Goal: Transaction & Acquisition: Purchase product/service

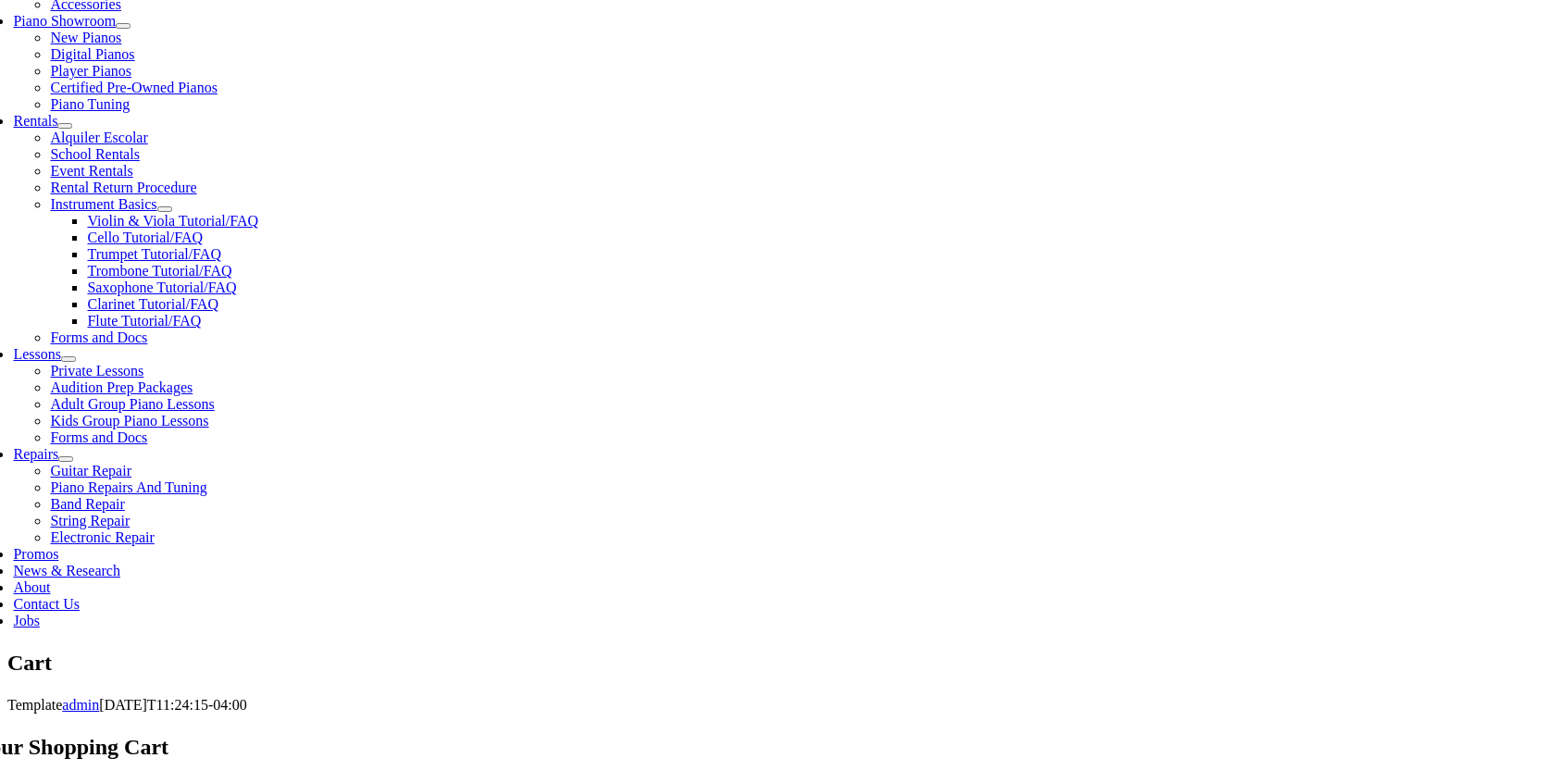
scroll to position [603, 0]
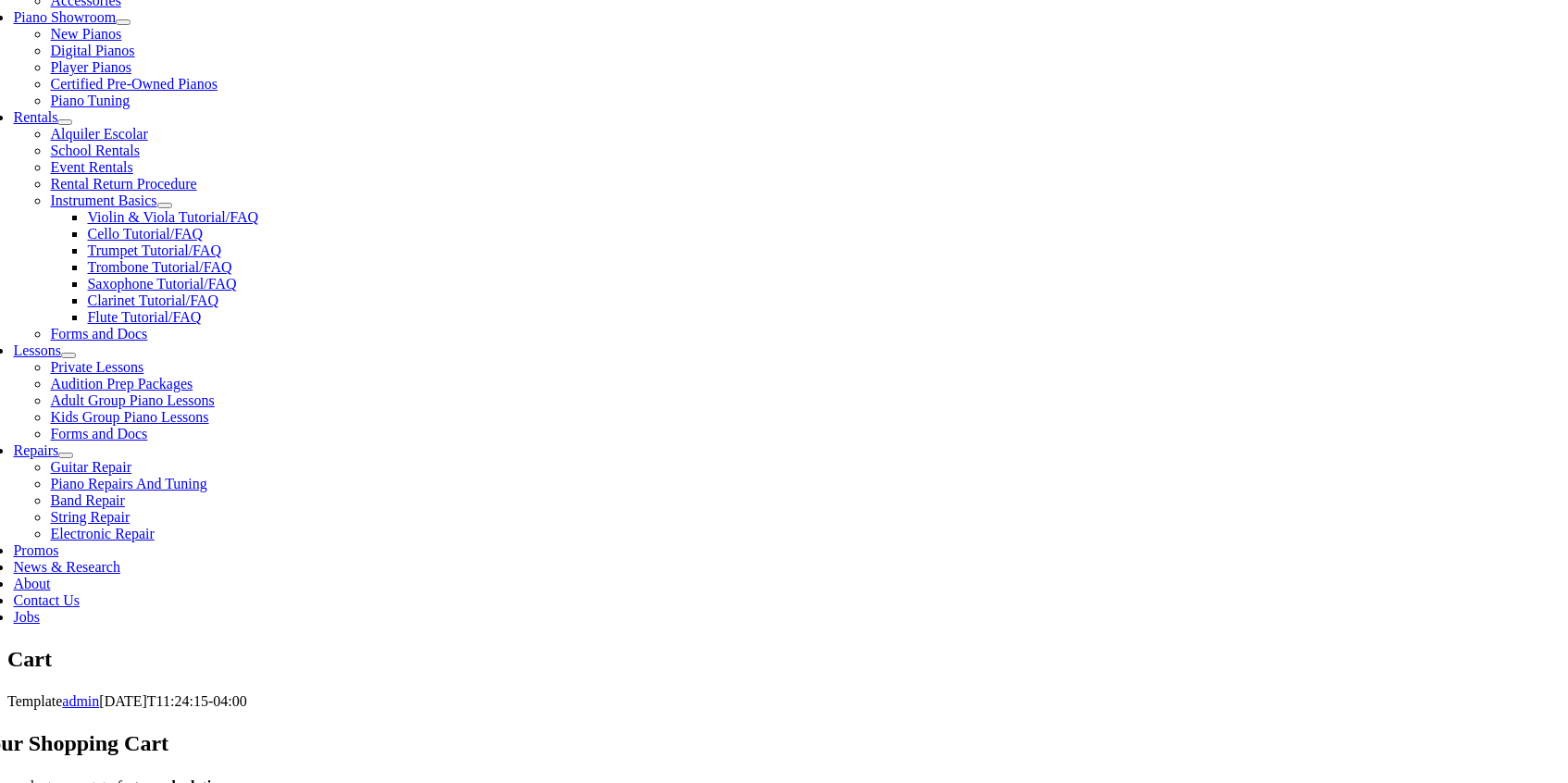
scroll to position [564, 0]
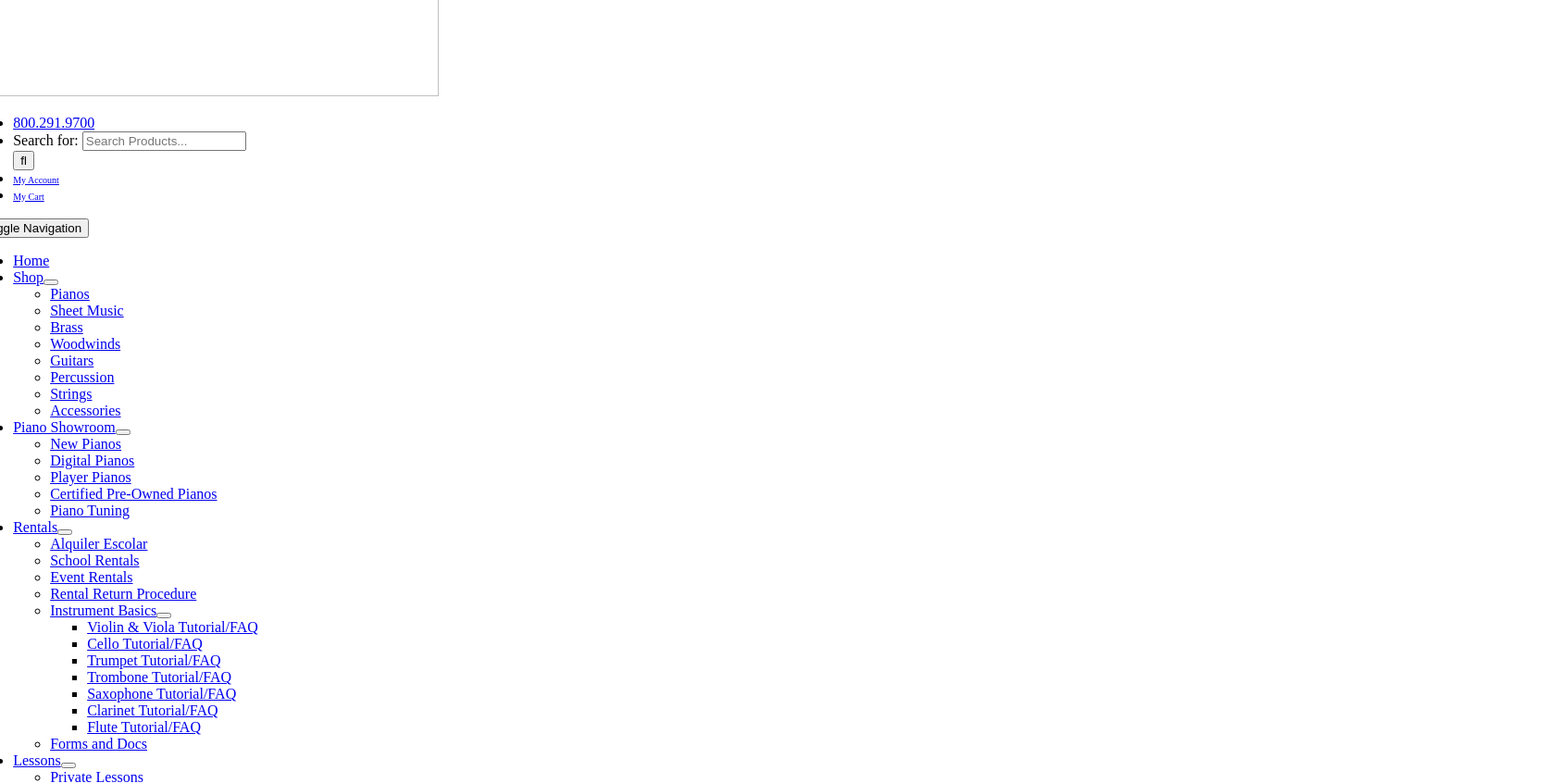
scroll to position [220, 0]
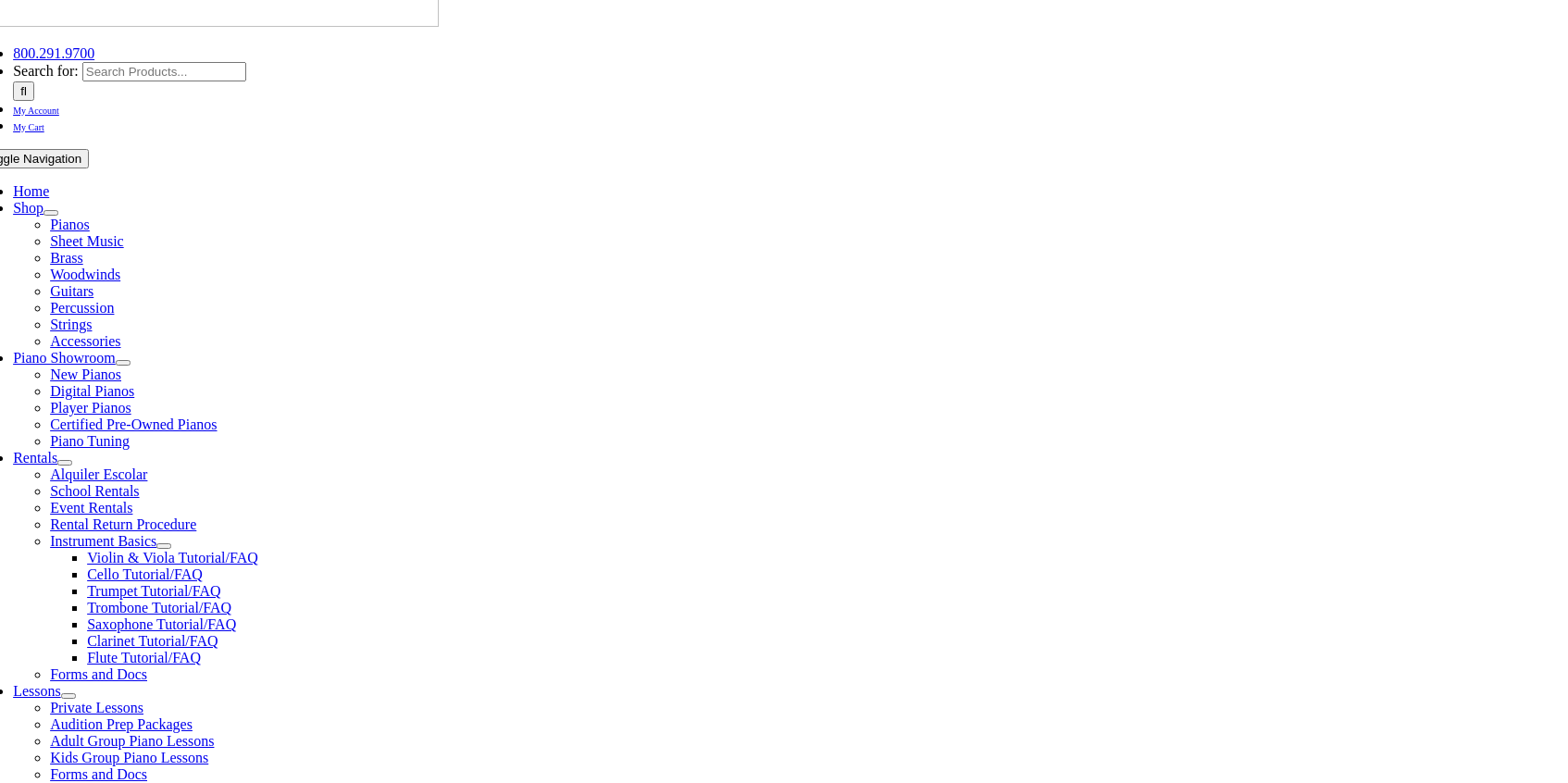
select select "PA"
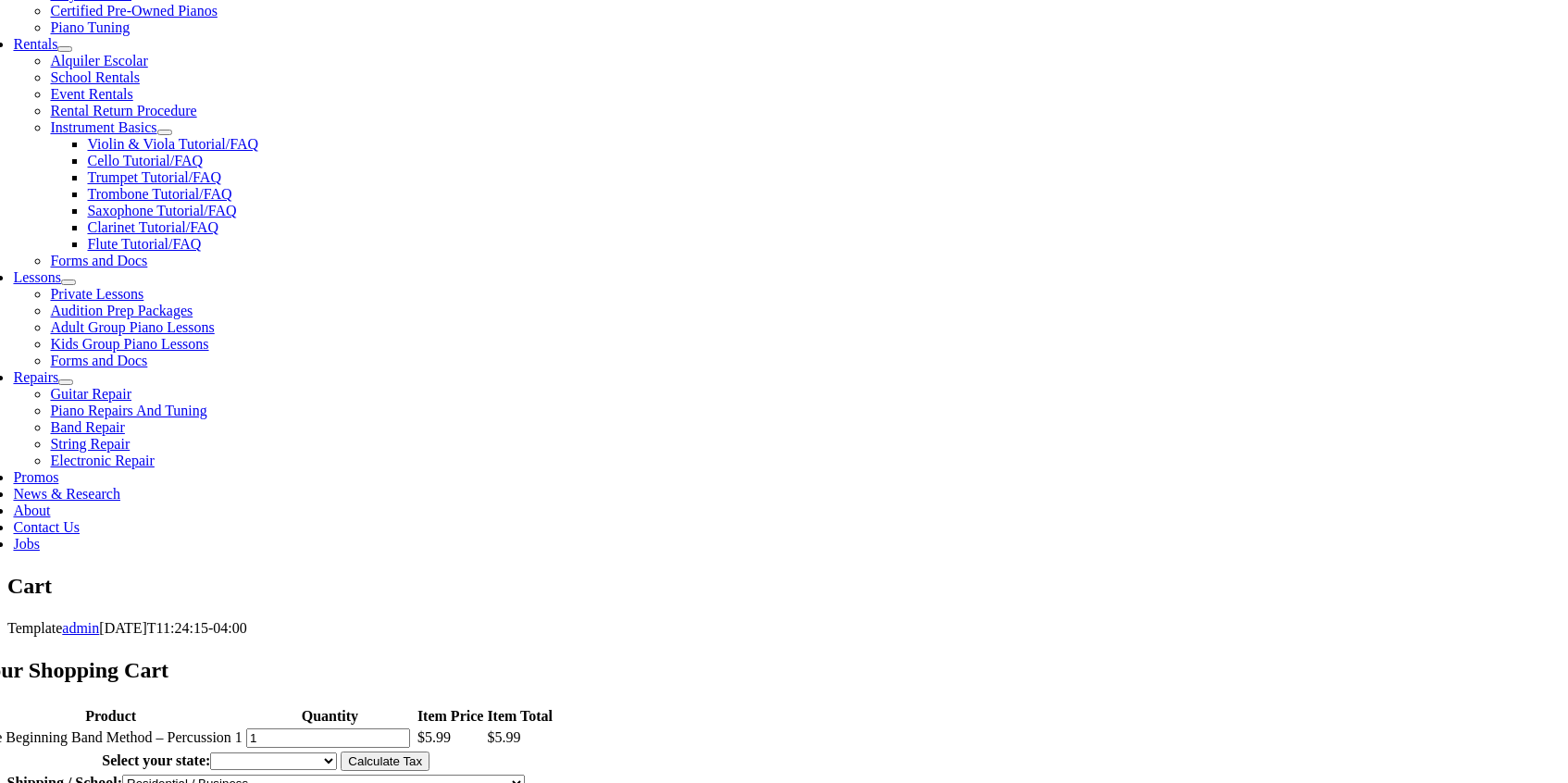
scroll to position [641, 0]
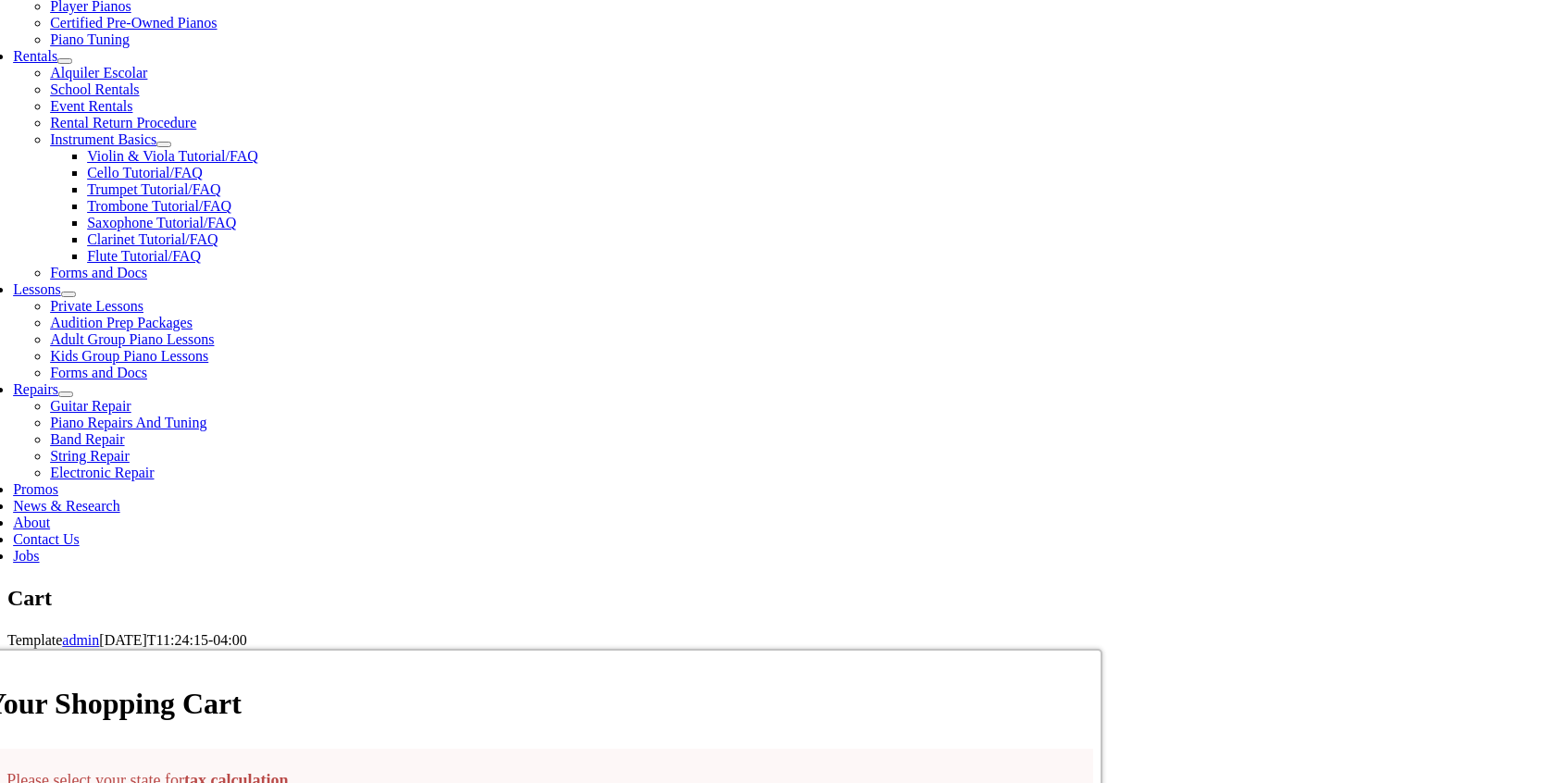
scroll to position [650, 0]
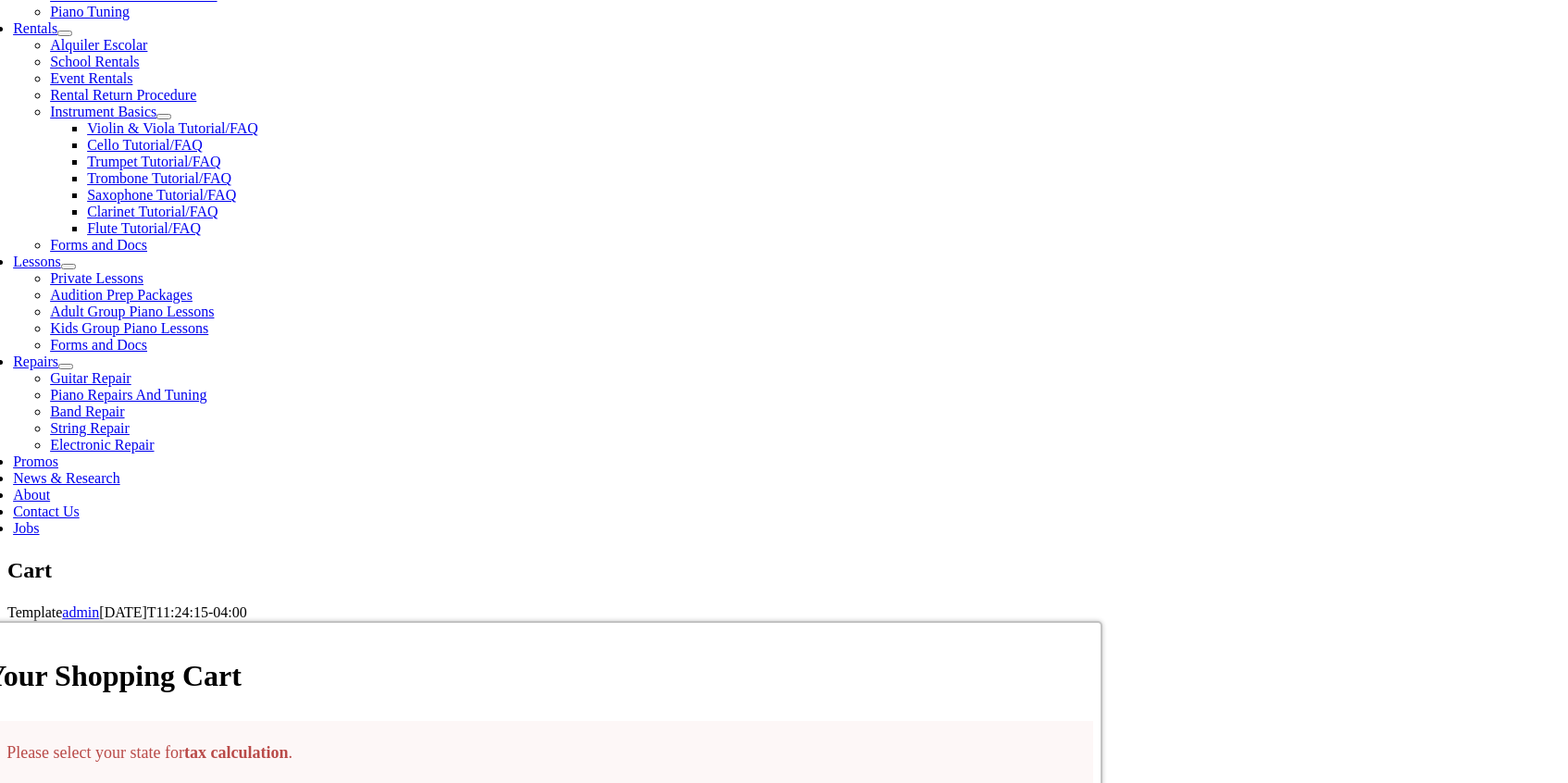
select select "PA"
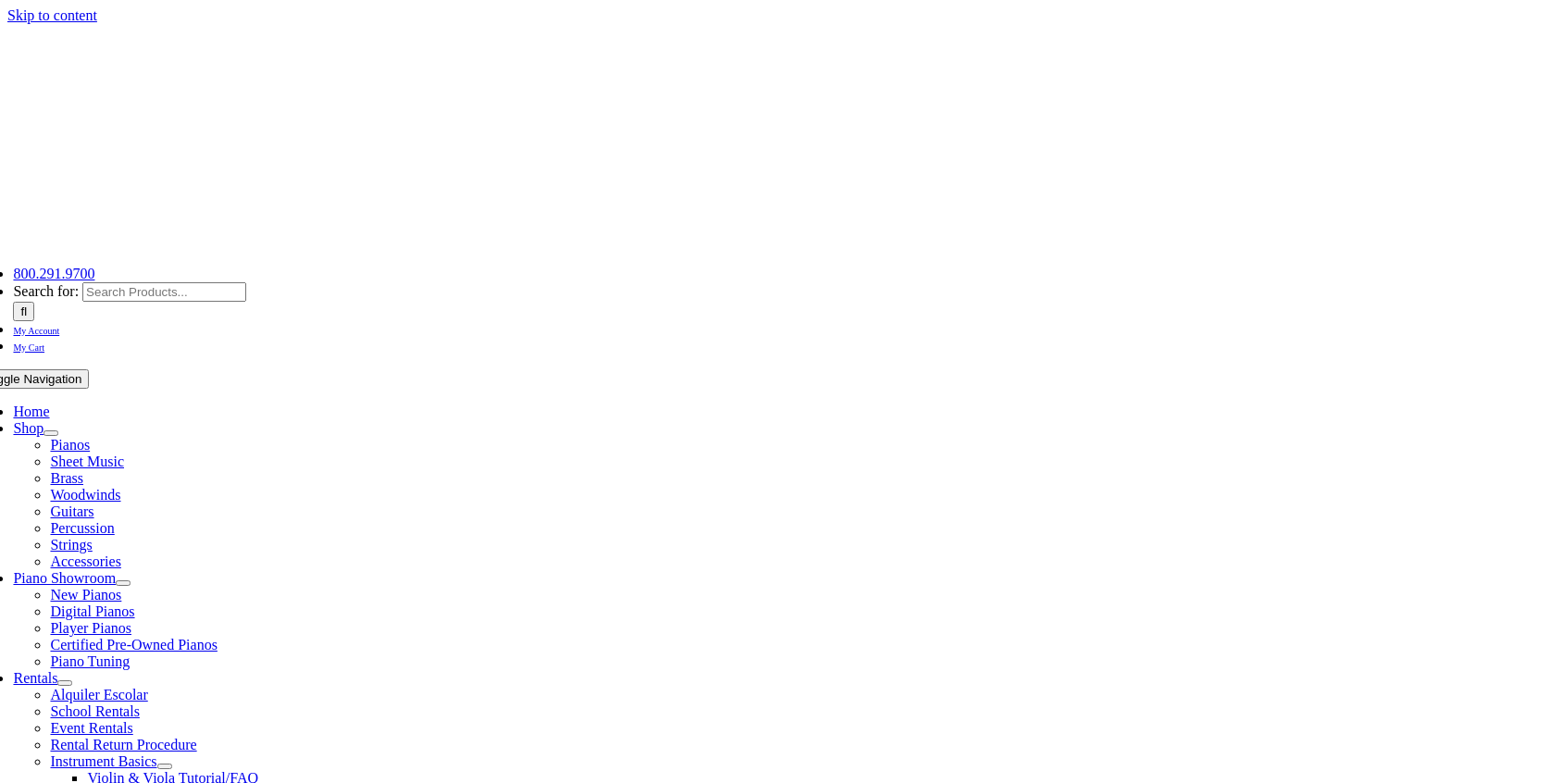
select select "PA"
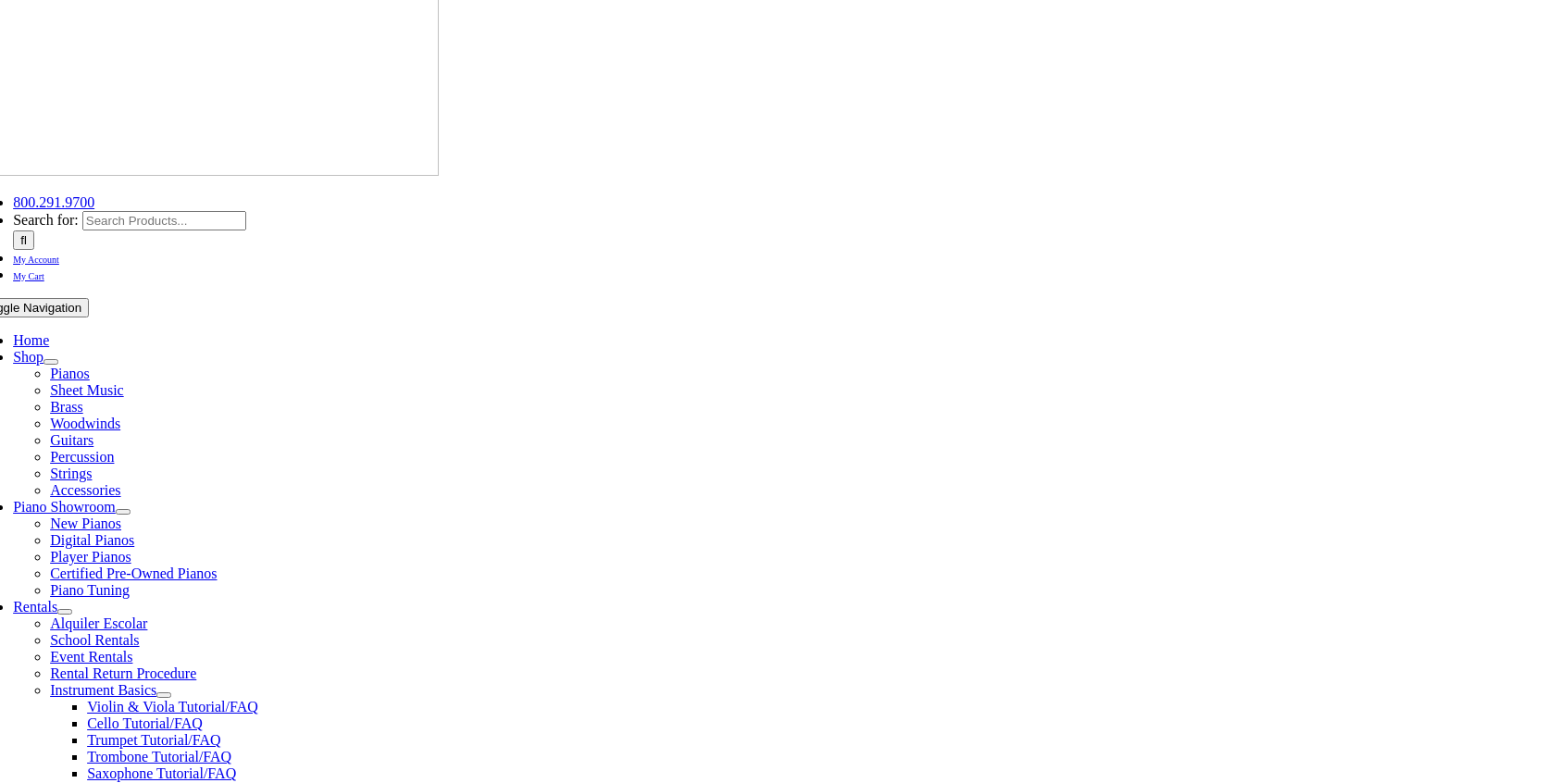
scroll to position [208, 0]
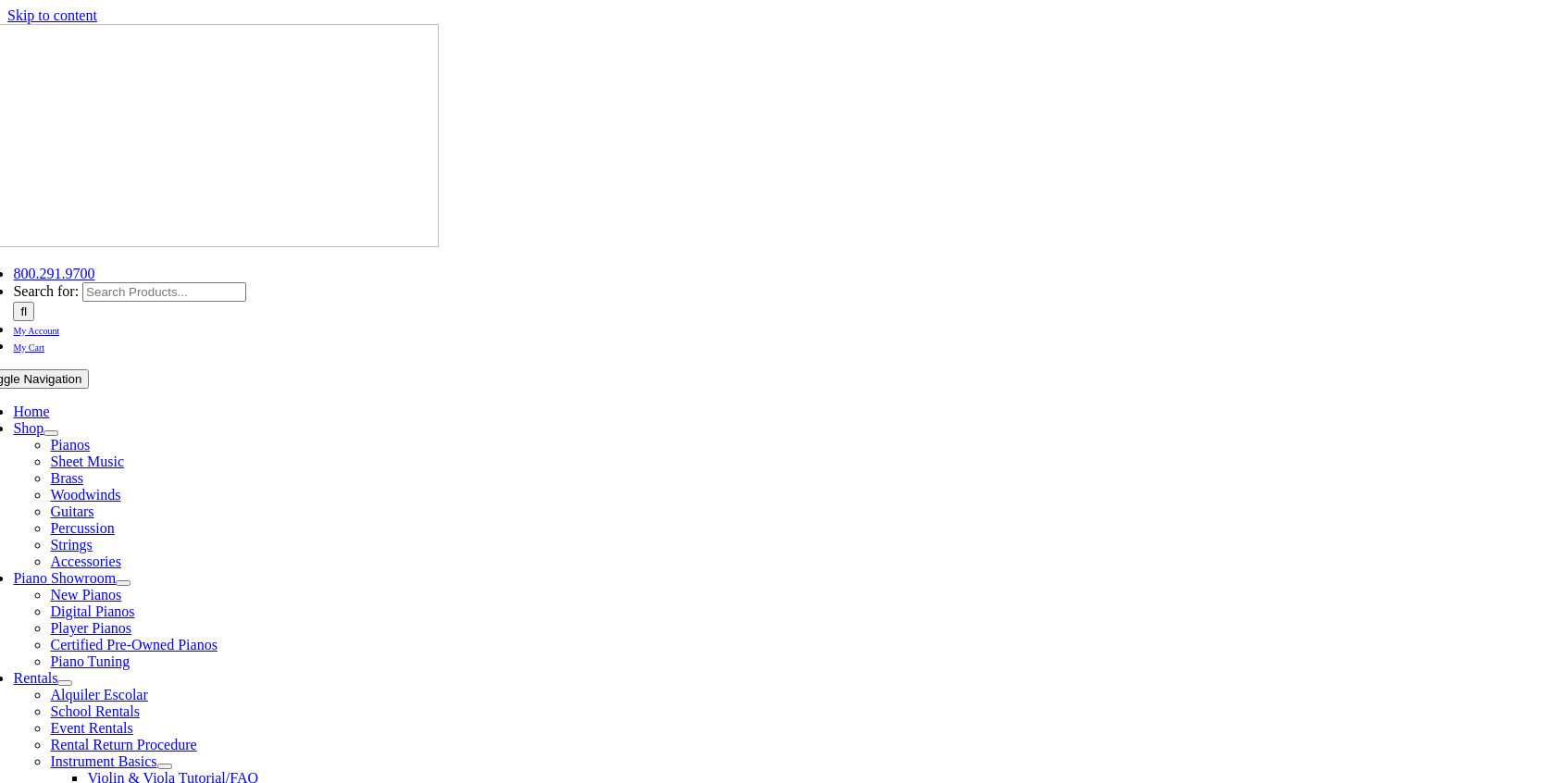
select select "PA"
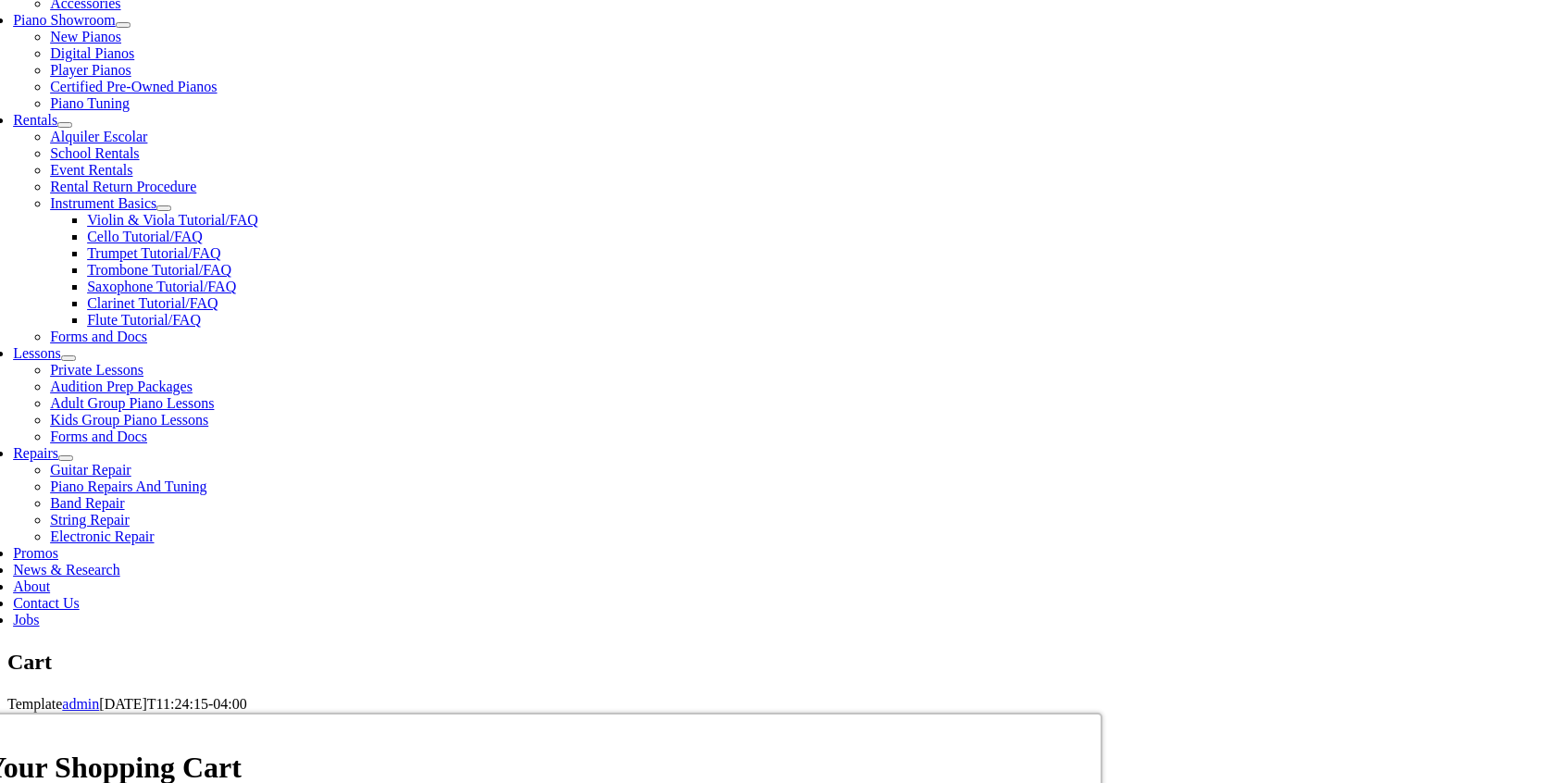
scroll to position [565, 0]
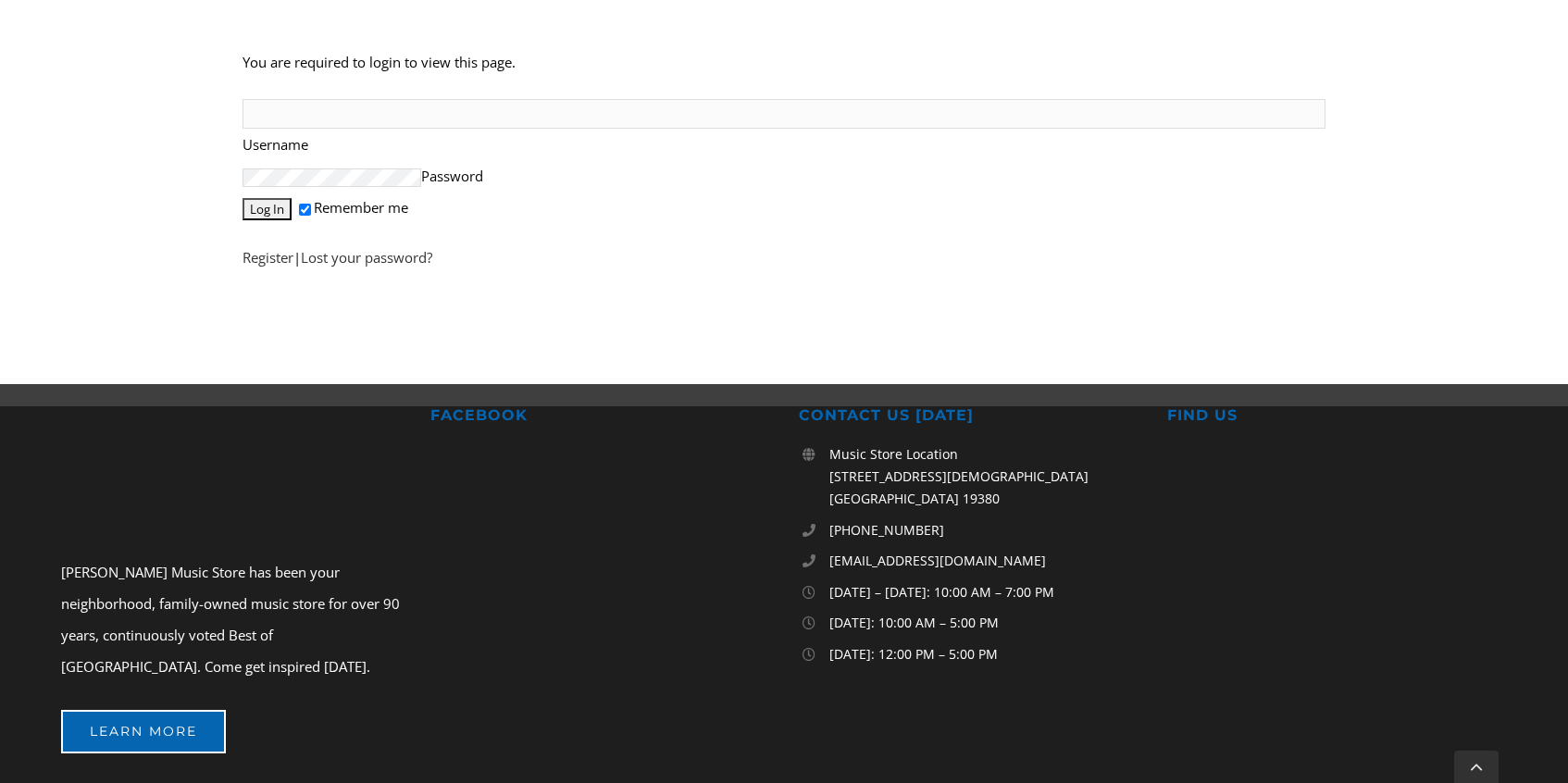
scroll to position [516, 0]
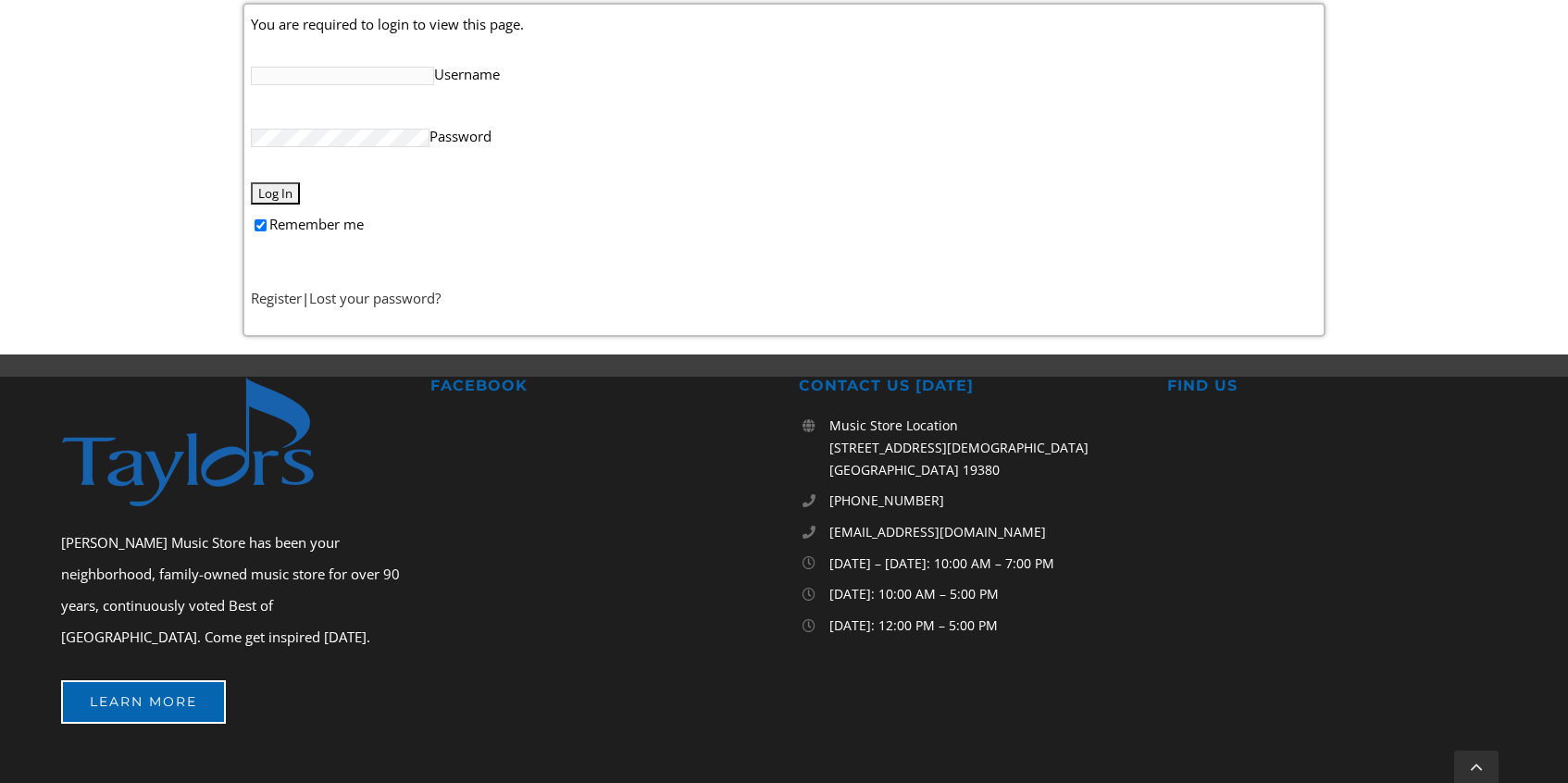
click at [290, 77] on input "Username" at bounding box center [343, 75] width 183 height 18
click at [275, 297] on link "Register" at bounding box center [276, 297] width 51 height 18
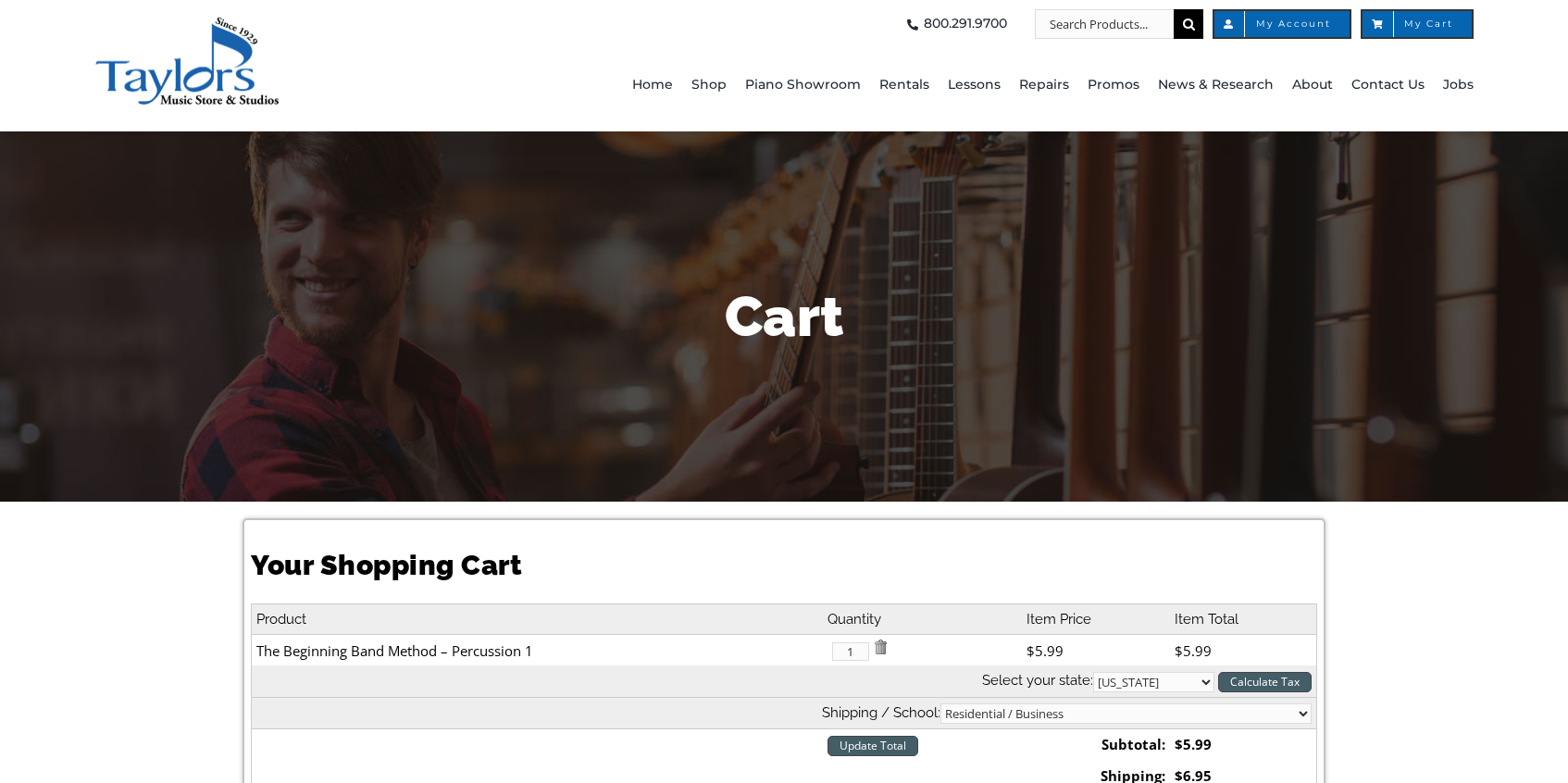
select select "PA"
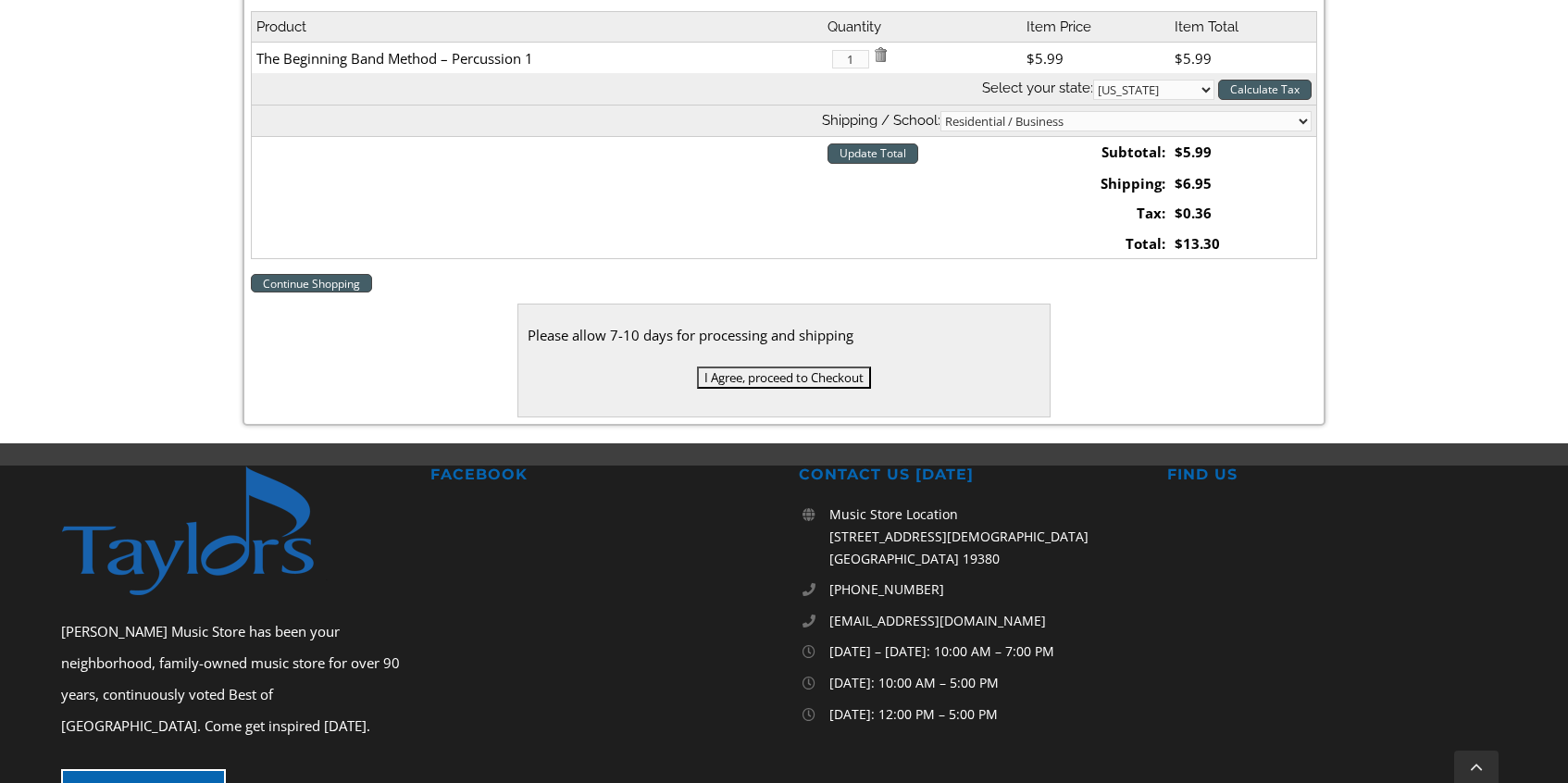
scroll to position [622, 0]
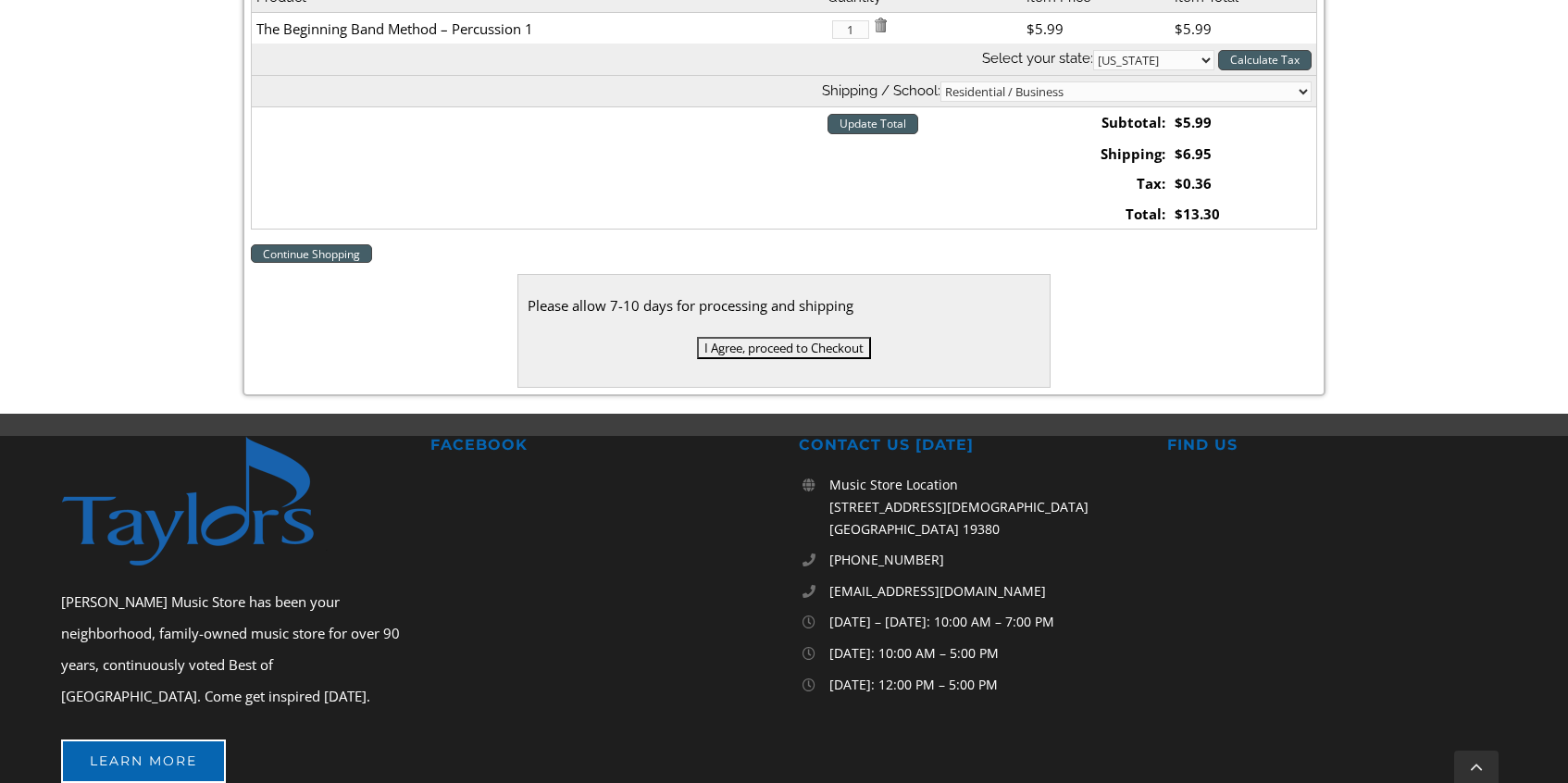
click at [749, 350] on input "I Agree, proceed to Checkout" at bounding box center [784, 348] width 174 height 22
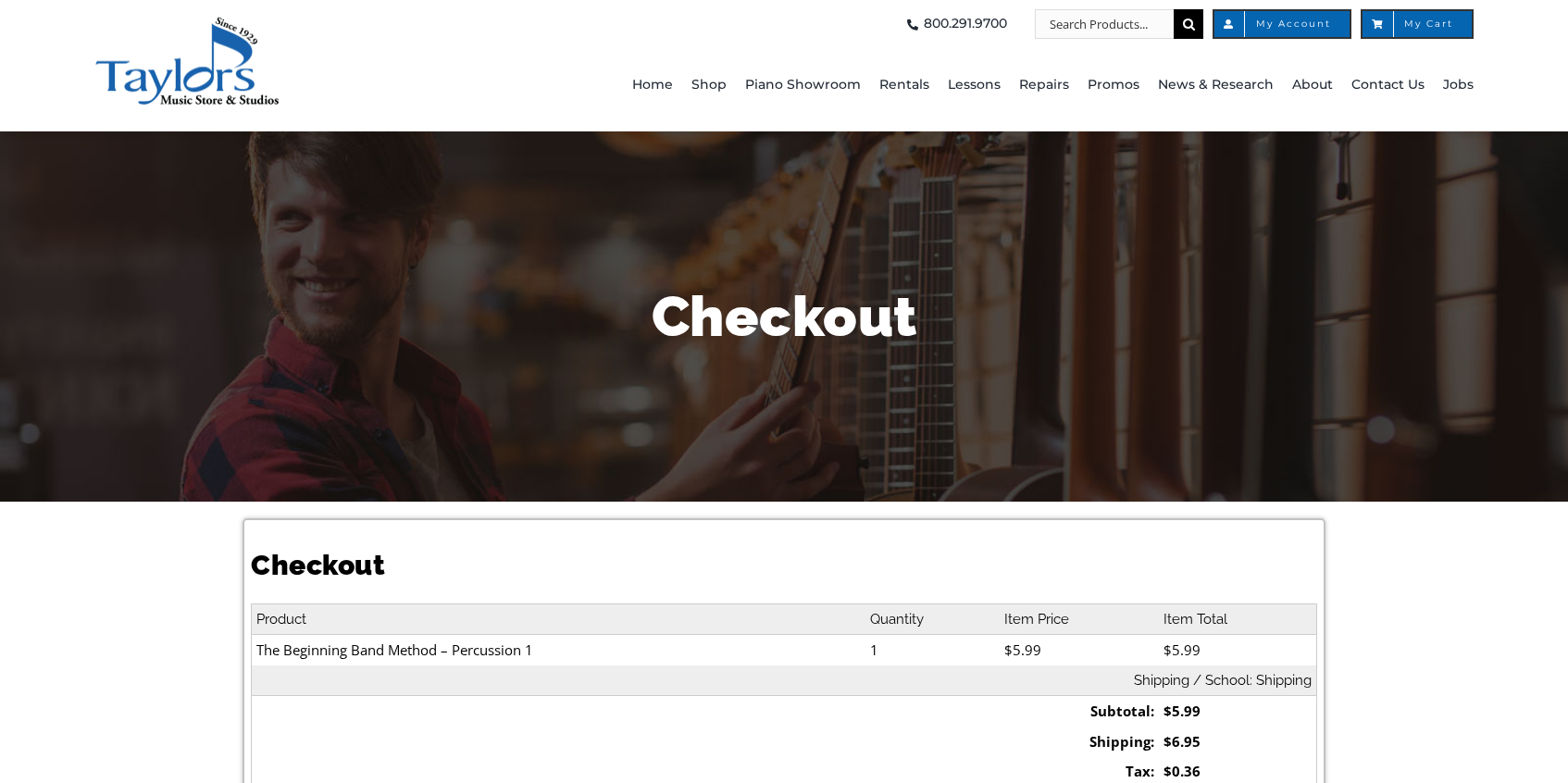
select select
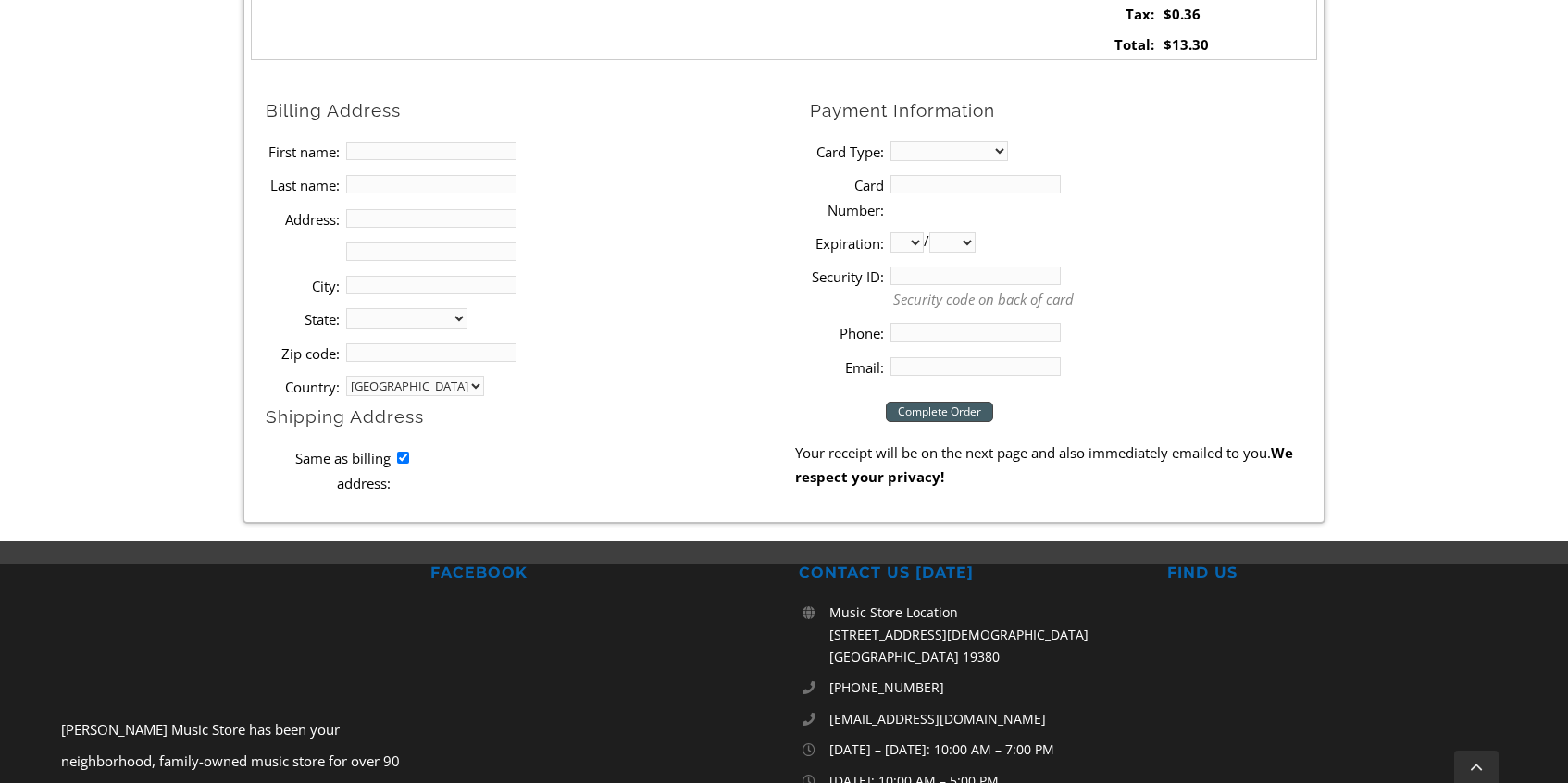
scroll to position [758, 0]
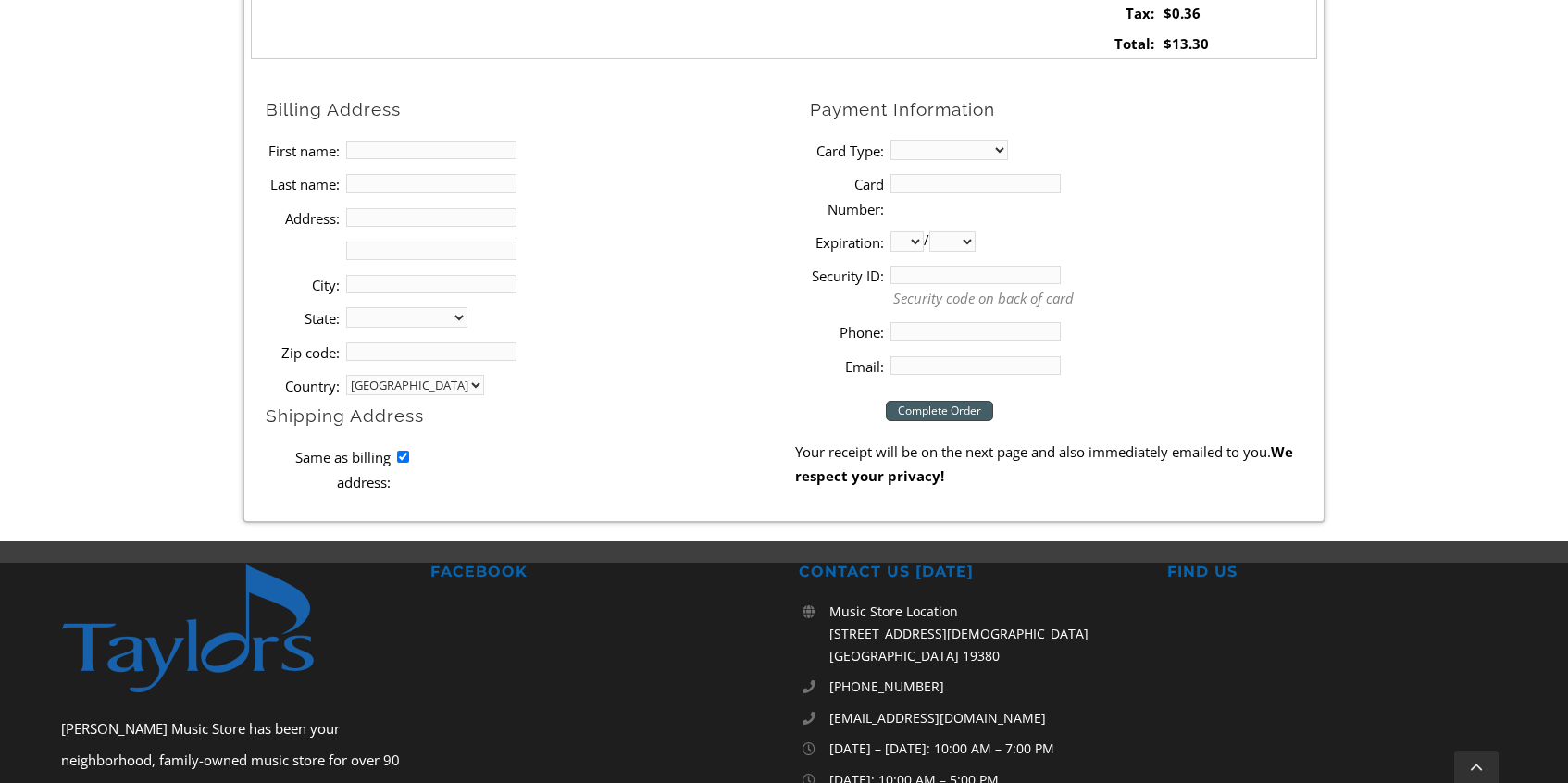
click at [376, 150] on input "First name:" at bounding box center [432, 150] width 170 height 18
type input "[PERSON_NAME]"
type input "[STREET_ADDRESS]"
type input "Media"
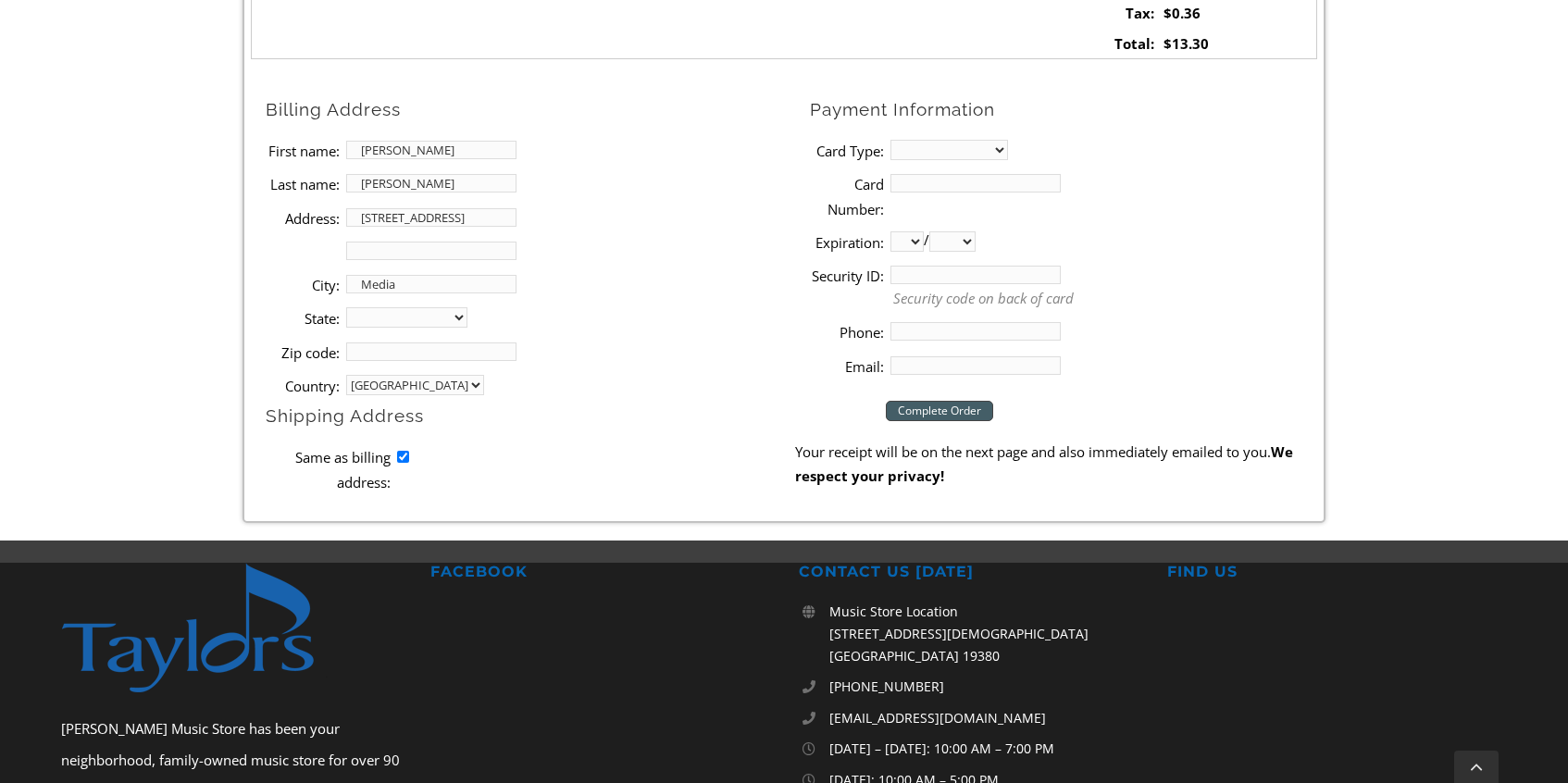
select select "PA"
type input "19063-4833"
click at [937, 156] on select "MasterCard Visa American Express Discover" at bounding box center [949, 150] width 118 height 20
select select "visa"
click at [890, 140] on select "MasterCard Visa American Express Discover" at bounding box center [949, 150] width 118 height 20
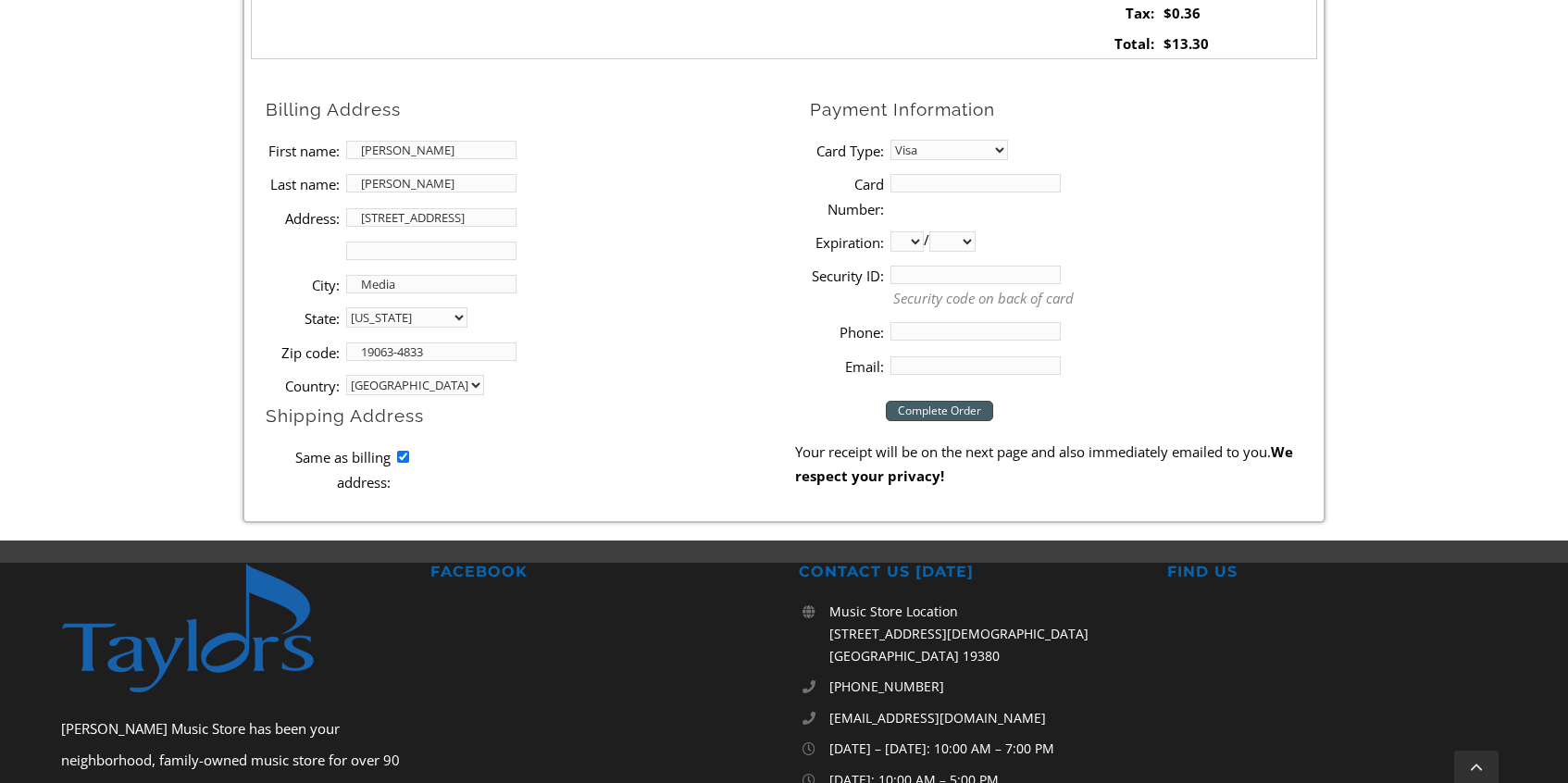
click at [937, 184] on input "Card Number:" at bounding box center [975, 182] width 170 height 18
type input "[CREDIT_CARD_NUMBER]"
select select "12"
select select "2026"
type input "661"
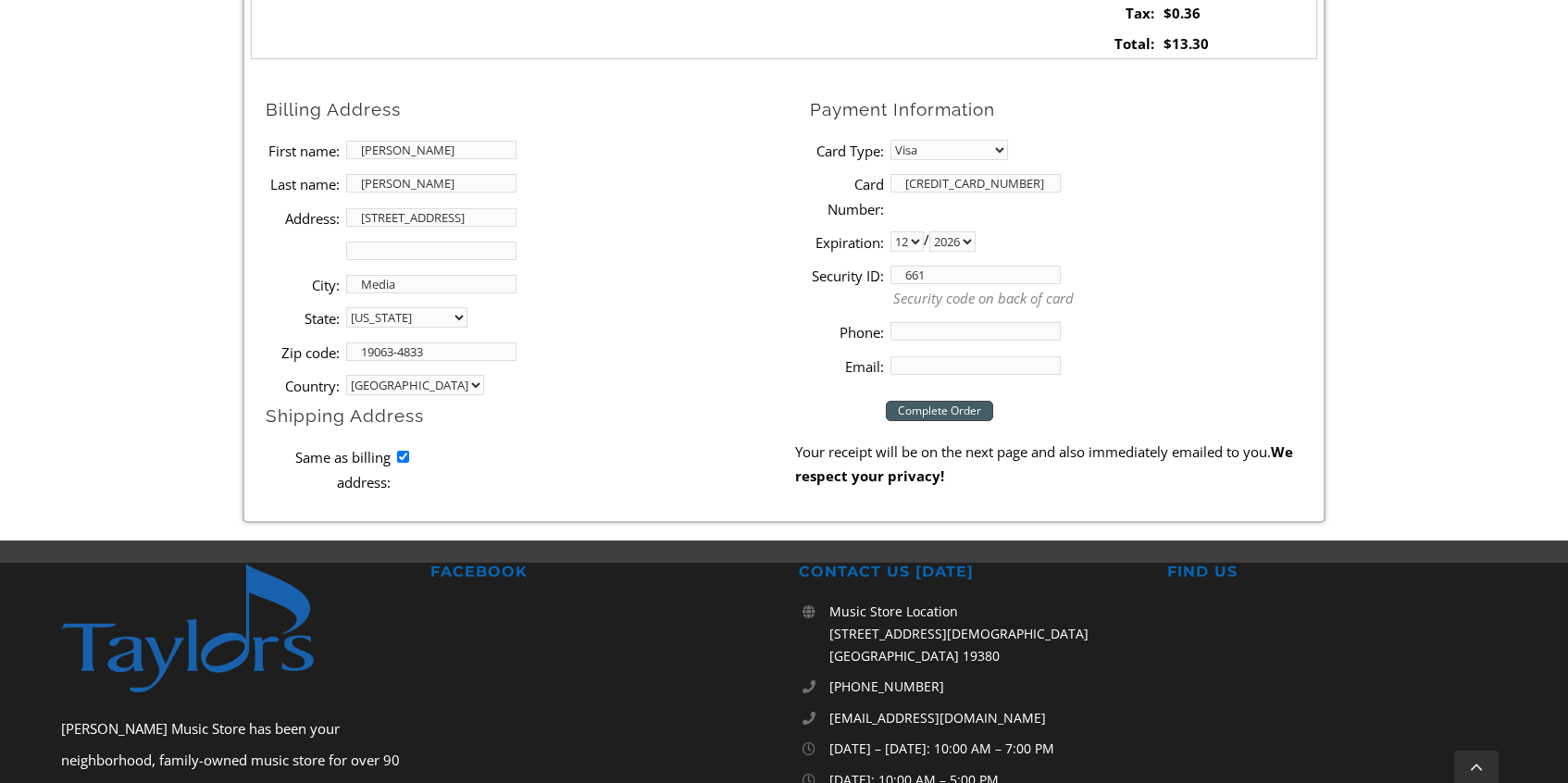
click at [963, 326] on input "Phone:" at bounding box center [975, 331] width 170 height 18
type input "6107337020"
type input "[PERSON_NAME][EMAIL_ADDRESS][PERSON_NAME][DOMAIN_NAME]"
click at [970, 411] on input "Complete Order" at bounding box center [939, 410] width 107 height 20
